Goal: Find contact information: Find contact information

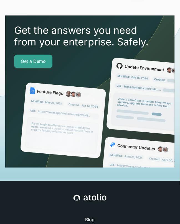
scroll to position [2313, 0]
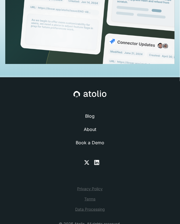
click at [93, 186] on link "Privacy Policy" at bounding box center [89, 189] width 25 height 6
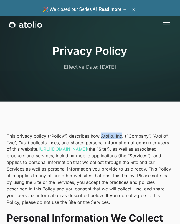
drag, startPoint x: 121, startPoint y: 135, endPoint x: 99, endPoint y: 135, distance: 21.3
click at [99, 135] on p "This privacy policy (“Policy”) describes how Atolio, Inc. (“Company”, “Atolio”,…" at bounding box center [90, 169] width 166 height 73
copy p "Atolio, Inc"
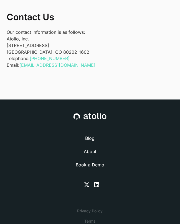
scroll to position [2178, 0]
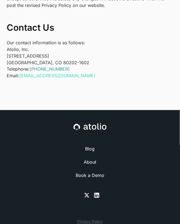
drag, startPoint x: 73, startPoint y: 55, endPoint x: 31, endPoint y: 56, distance: 41.3
click at [31, 66] on p "Telephone: [PHONE_NUMBER] Email: [EMAIL_ADDRESS][DOMAIN_NAME]" at bounding box center [90, 72] width 166 height 13
copy link "[PHONE_NUMBER]"
